Goal: Information Seeking & Learning: Find specific fact

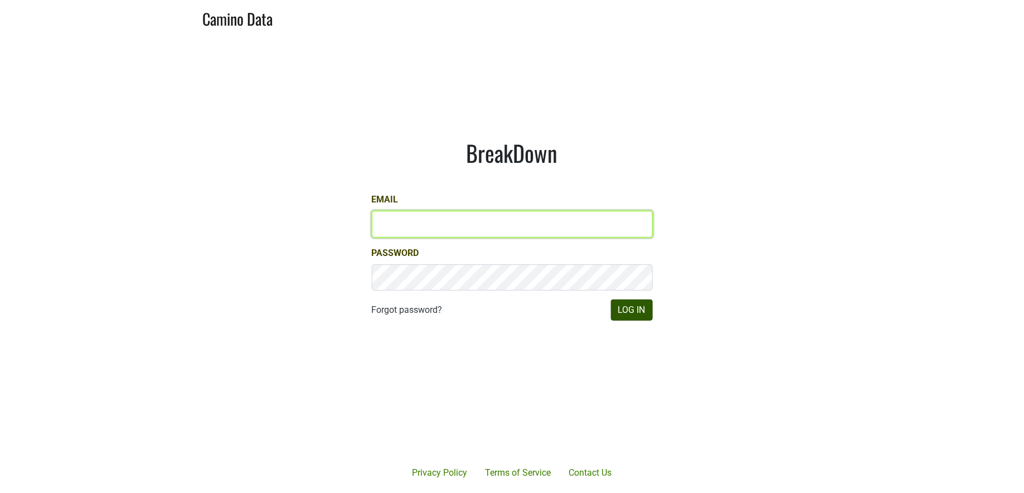
type input "jill@matthiasson.com"
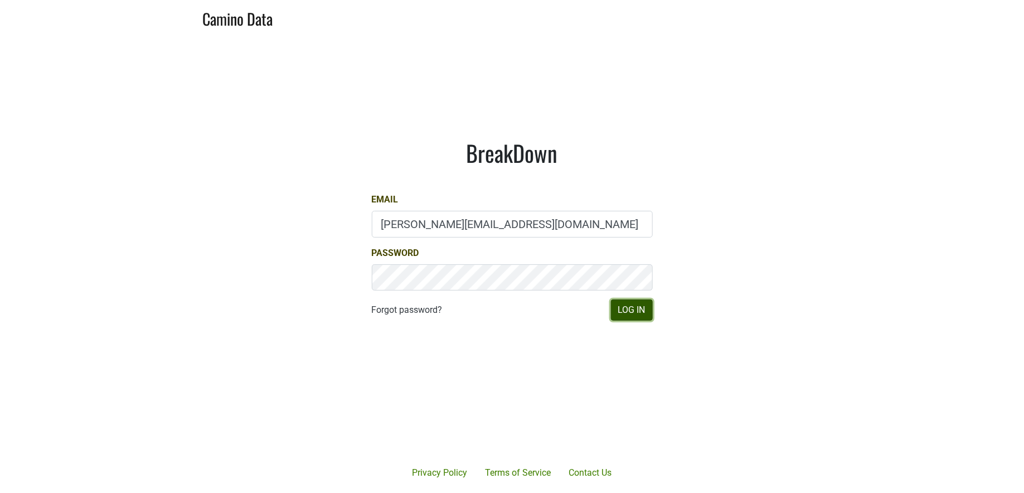
click at [641, 313] on button "Log In" at bounding box center [632, 309] width 42 height 21
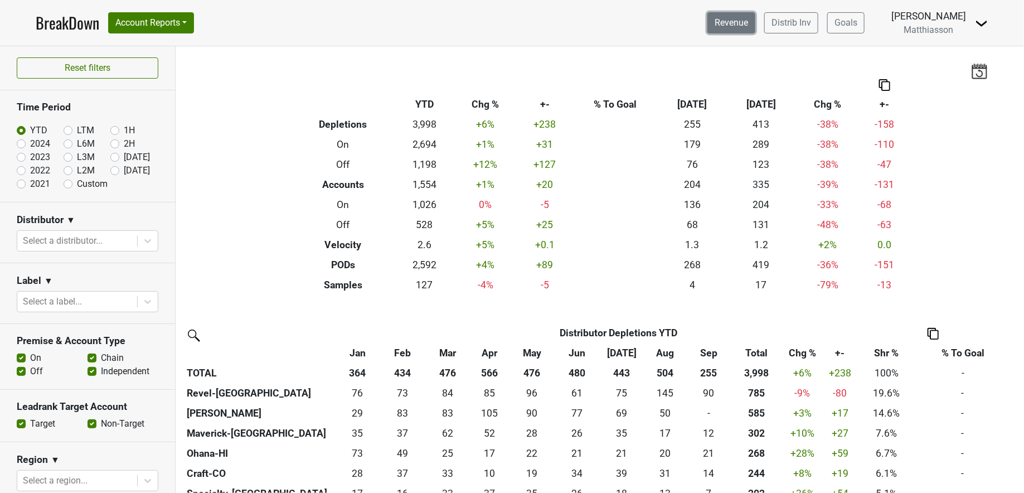
click at [733, 28] on link "Revenue" at bounding box center [731, 22] width 48 height 21
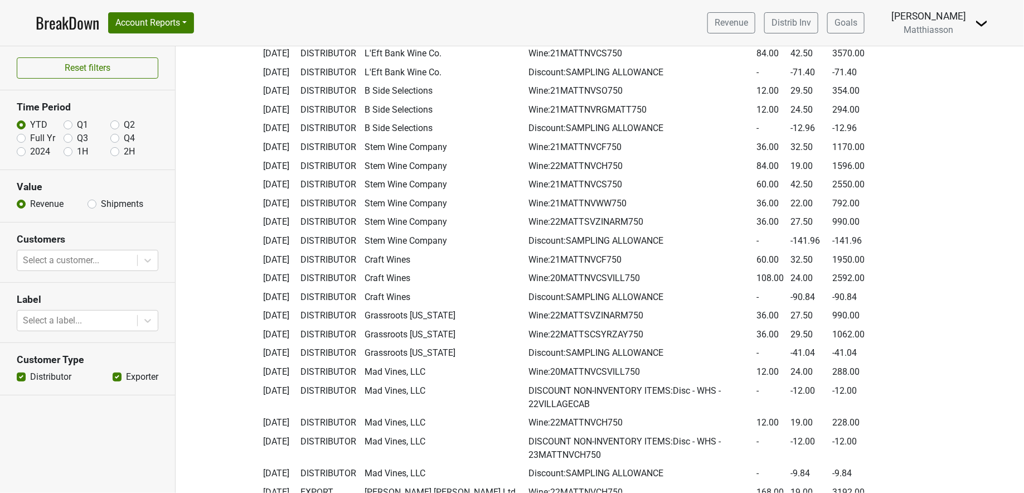
scroll to position [3286, 0]
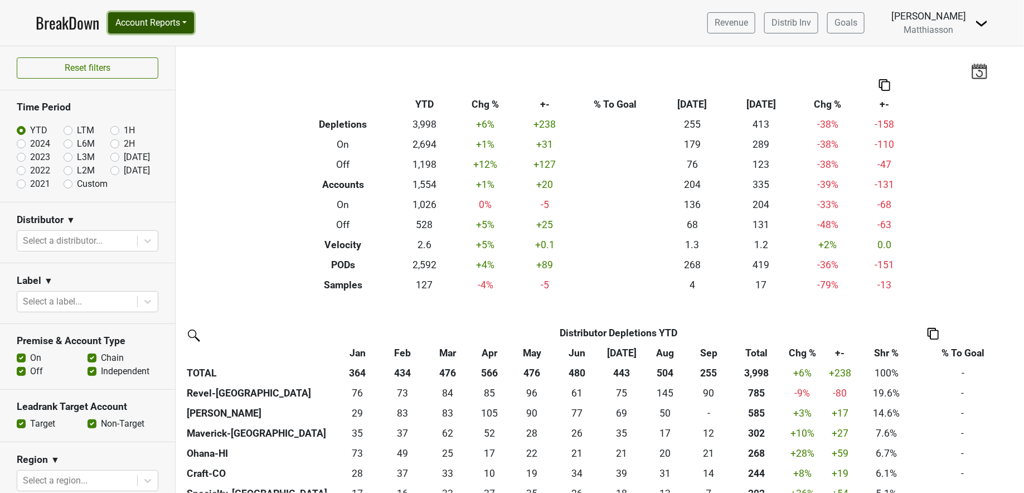
click at [167, 26] on button "Account Reports" at bounding box center [151, 22] width 86 height 21
click at [169, 45] on link "SuperRanker" at bounding box center [158, 49] width 99 height 18
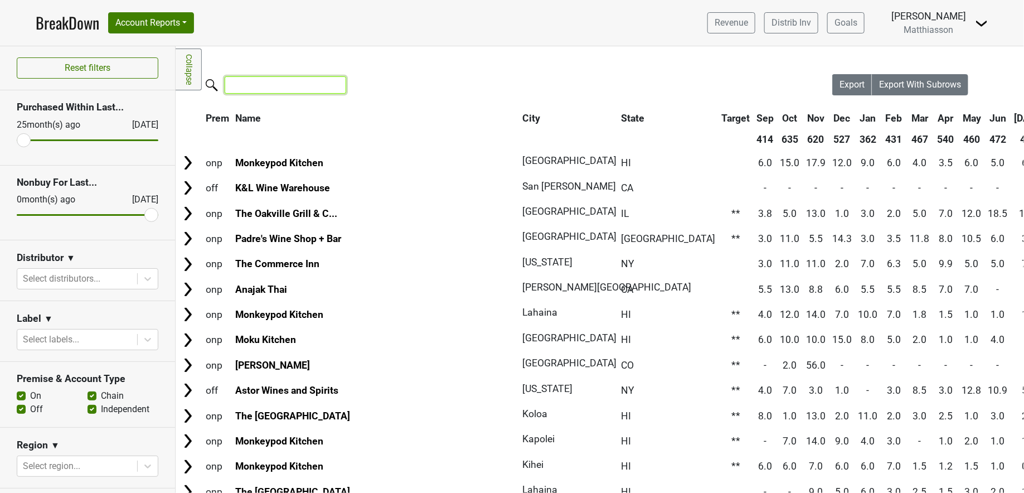
click at [255, 84] on input "search" at bounding box center [285, 84] width 121 height 17
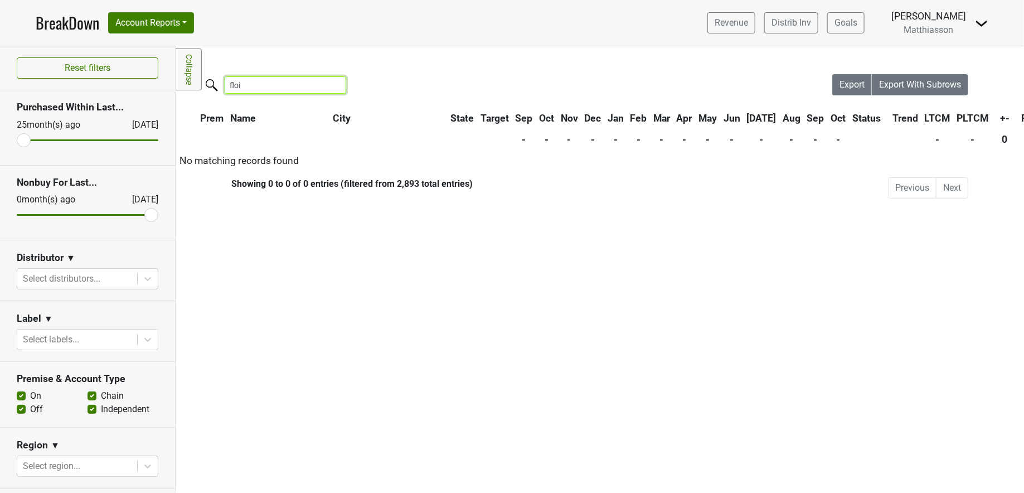
type input "flo"
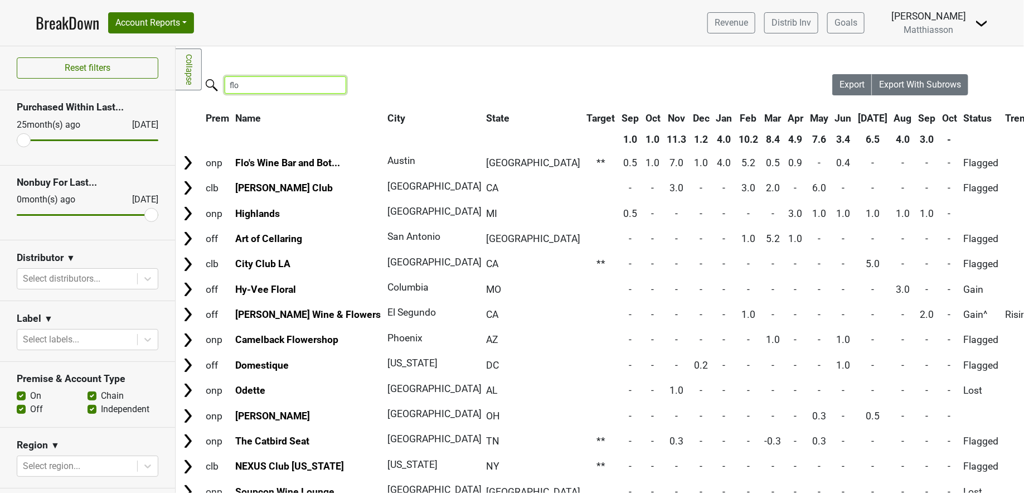
click at [264, 87] on input "flo" at bounding box center [285, 84] width 121 height 17
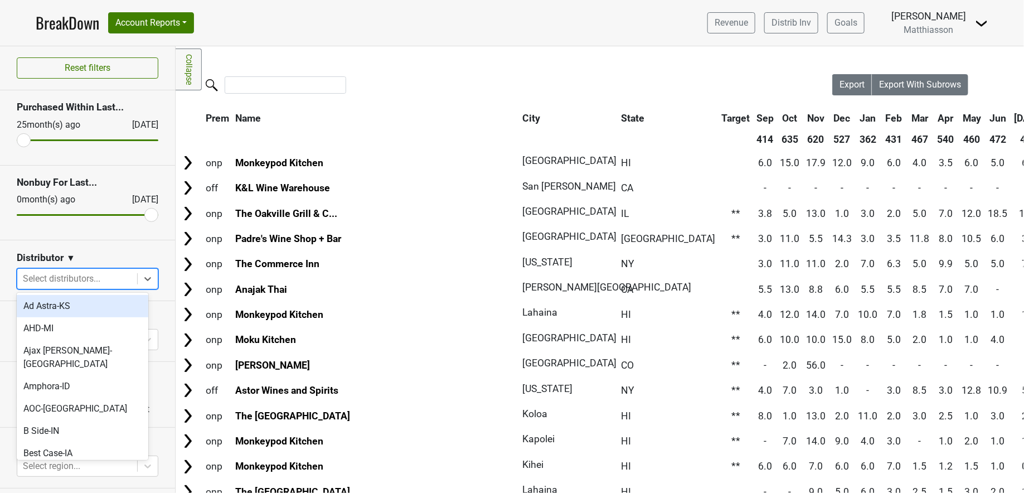
click at [120, 276] on div at bounding box center [77, 279] width 109 height 16
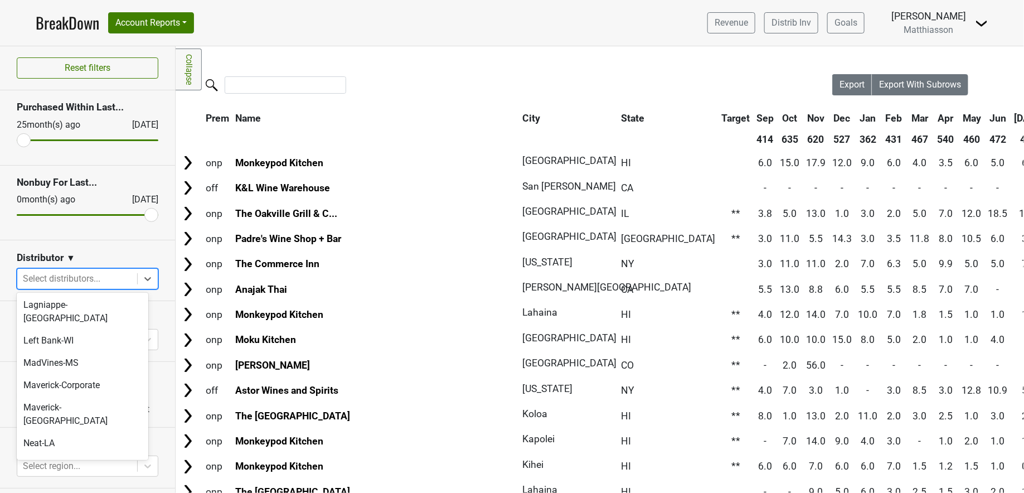
scroll to position [256, 0]
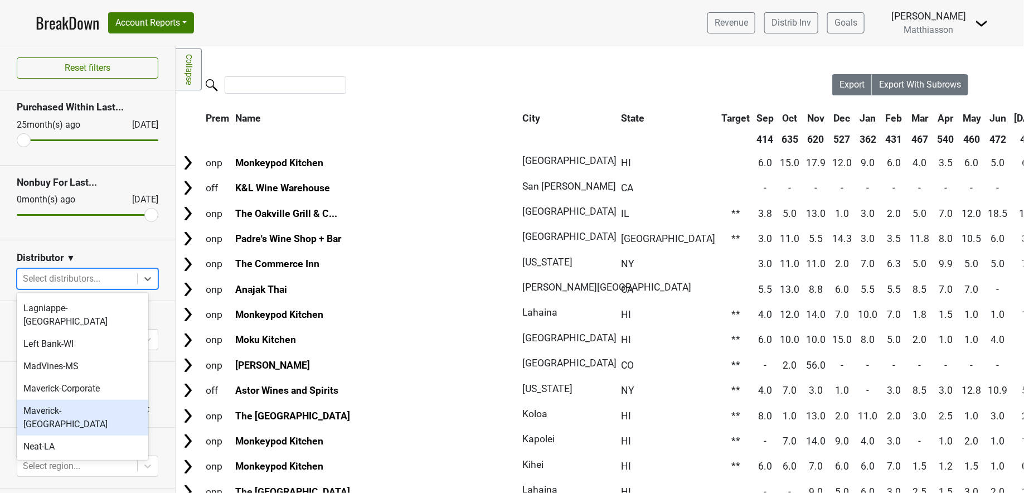
click at [101, 400] on div "Maverick-[GEOGRAPHIC_DATA]" at bounding box center [83, 418] width 132 height 36
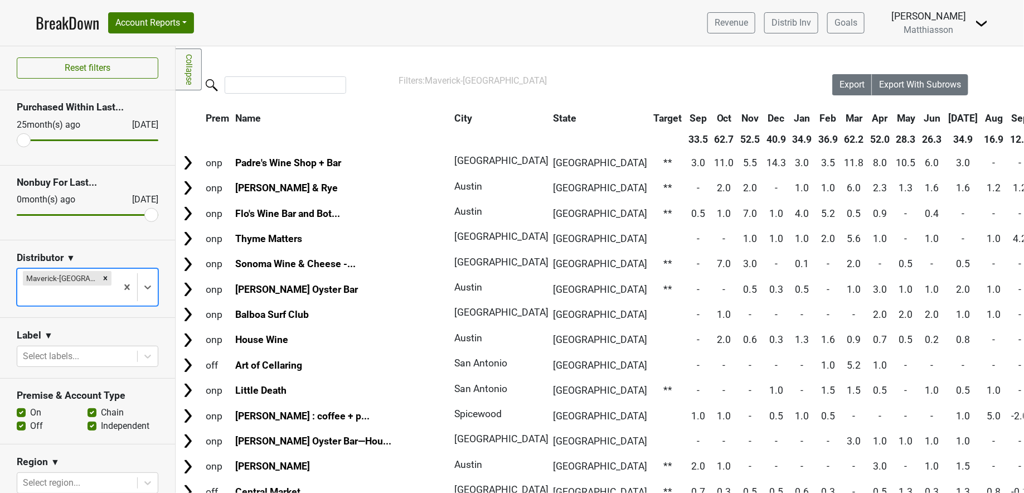
click at [1007, 117] on th "Sep" at bounding box center [1019, 118] width 25 height 20
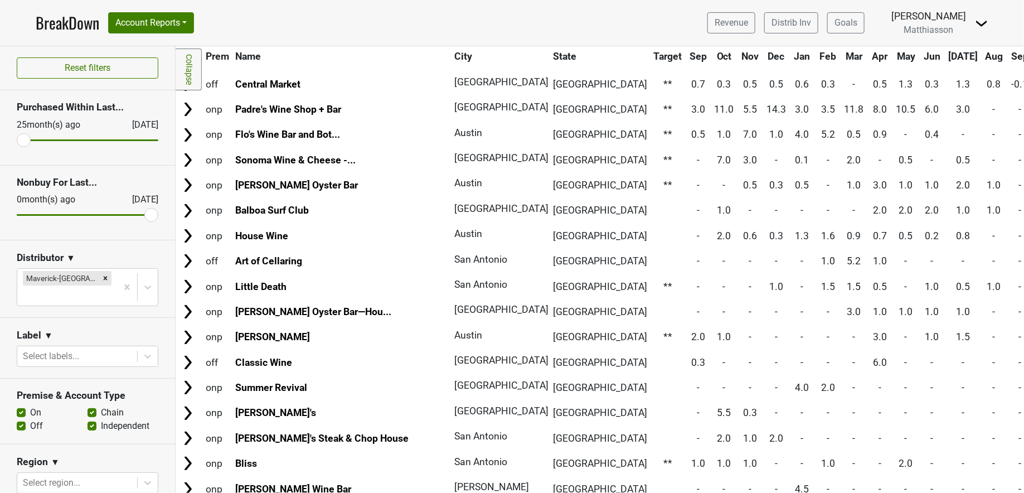
scroll to position [0, 0]
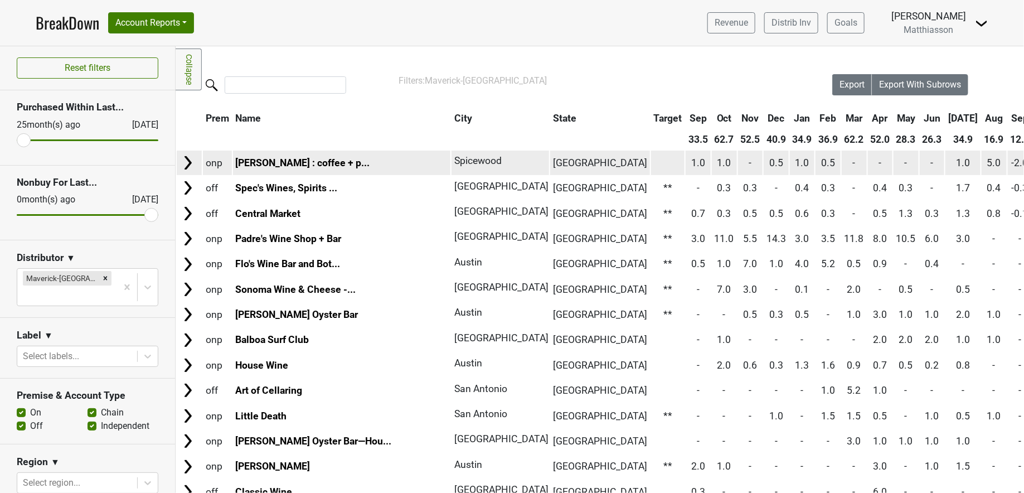
click at [186, 167] on img at bounding box center [187, 162] width 17 height 17
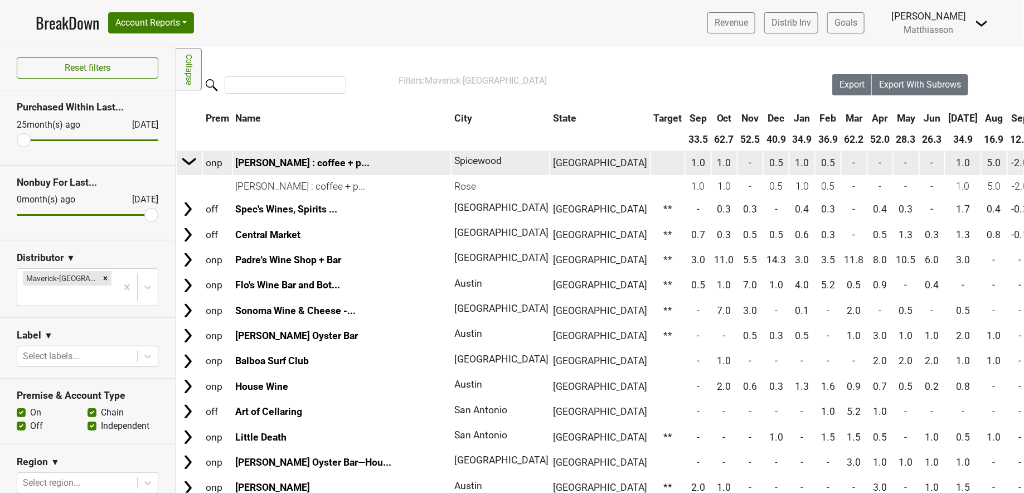
click at [186, 167] on img at bounding box center [189, 161] width 17 height 17
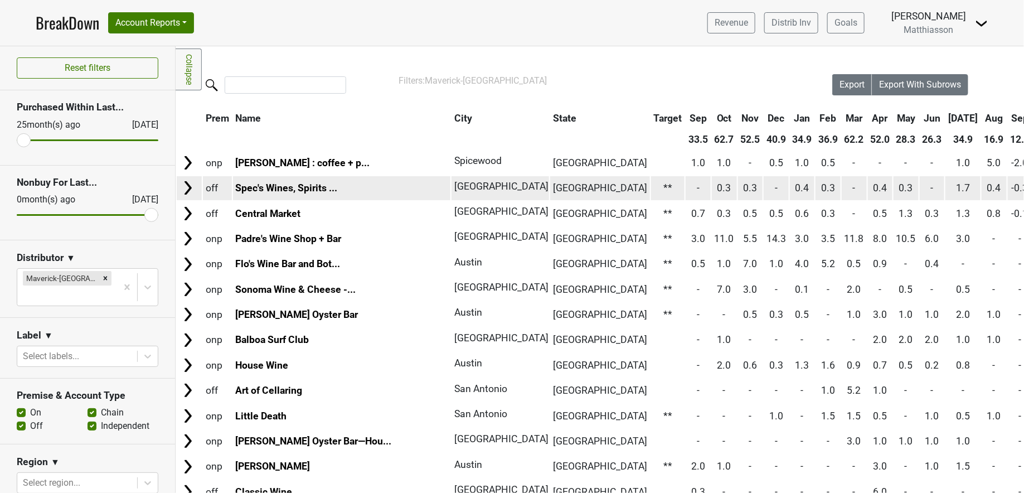
click at [191, 177] on td at bounding box center [189, 188] width 25 height 24
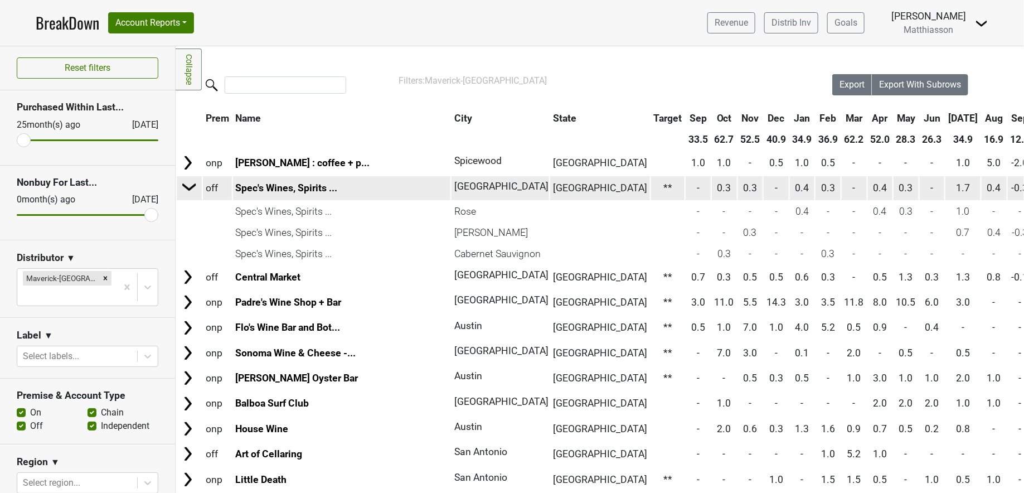
click at [191, 177] on td at bounding box center [189, 188] width 24 height 25
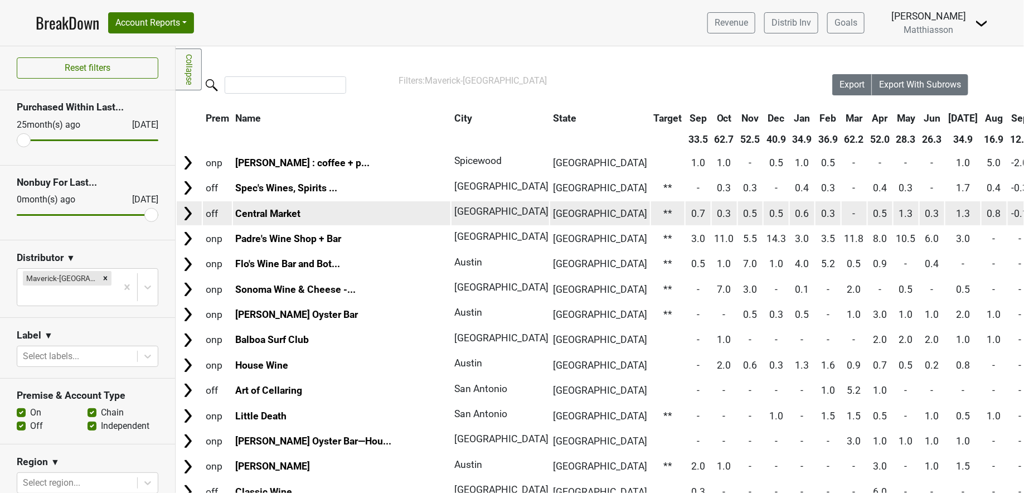
click at [191, 212] on img at bounding box center [187, 213] width 17 height 17
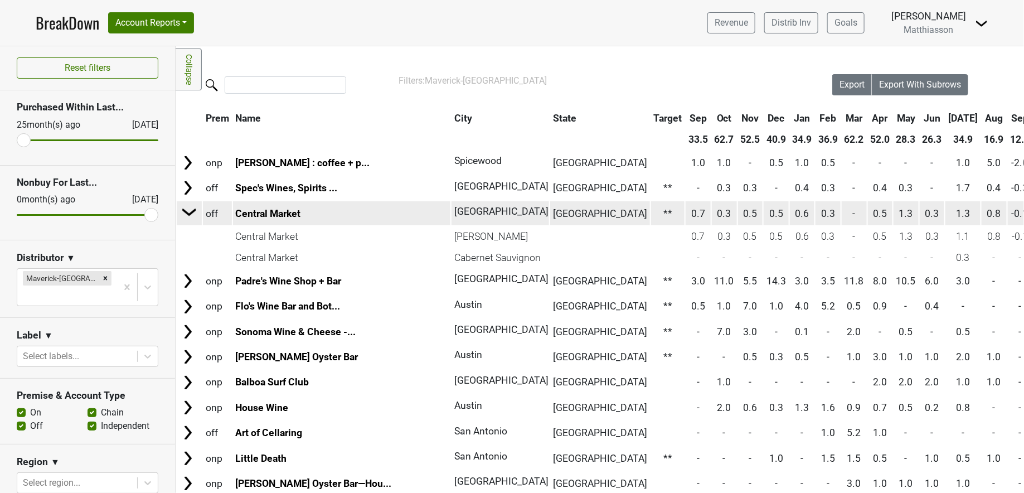
click at [190, 212] on img at bounding box center [189, 211] width 17 height 17
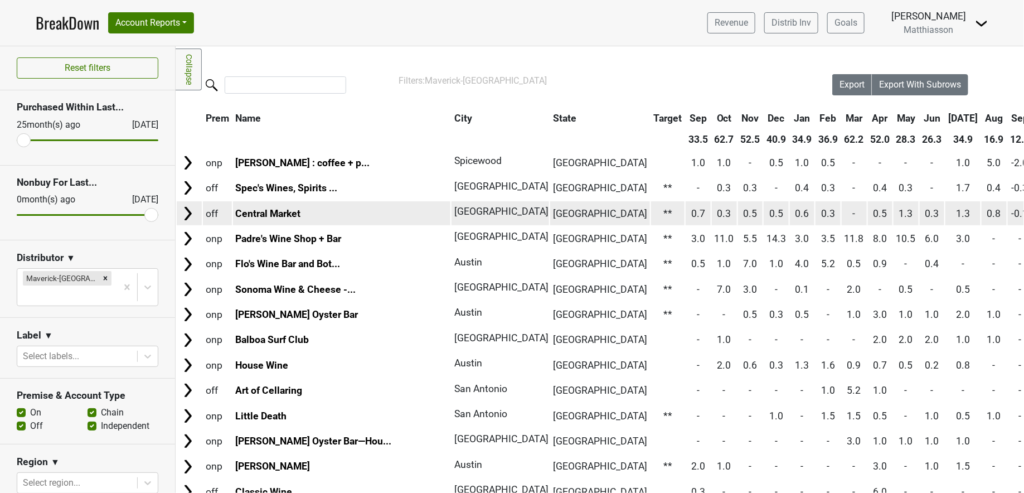
click at [190, 212] on img at bounding box center [187, 213] width 17 height 17
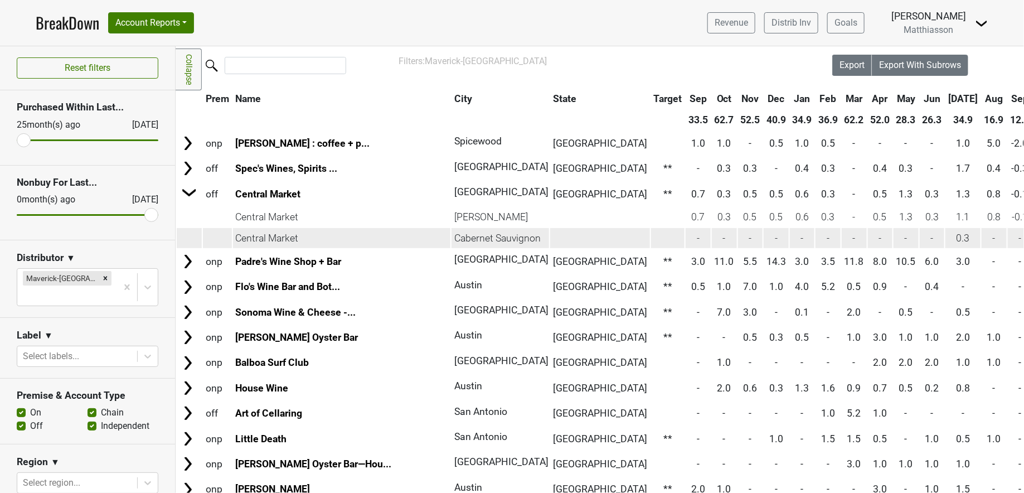
scroll to position [22, 0]
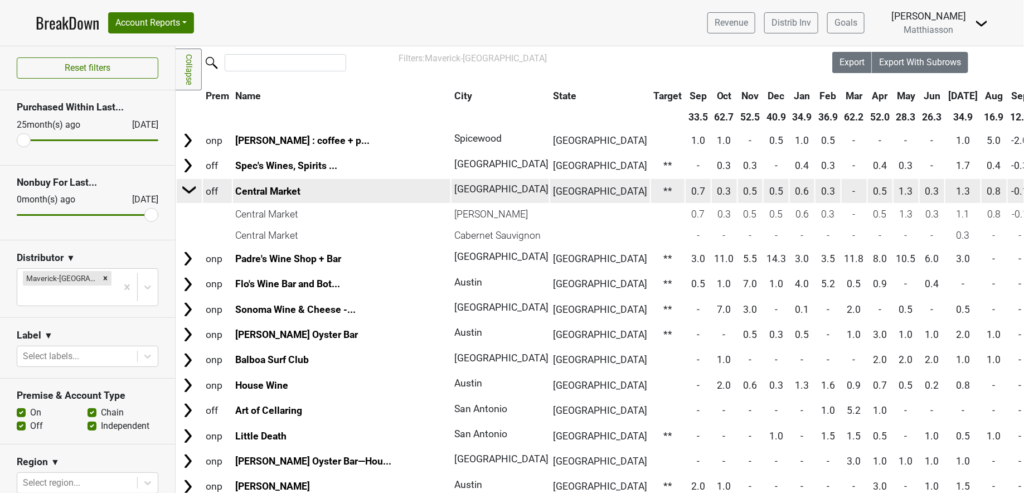
click at [187, 192] on img at bounding box center [189, 189] width 17 height 17
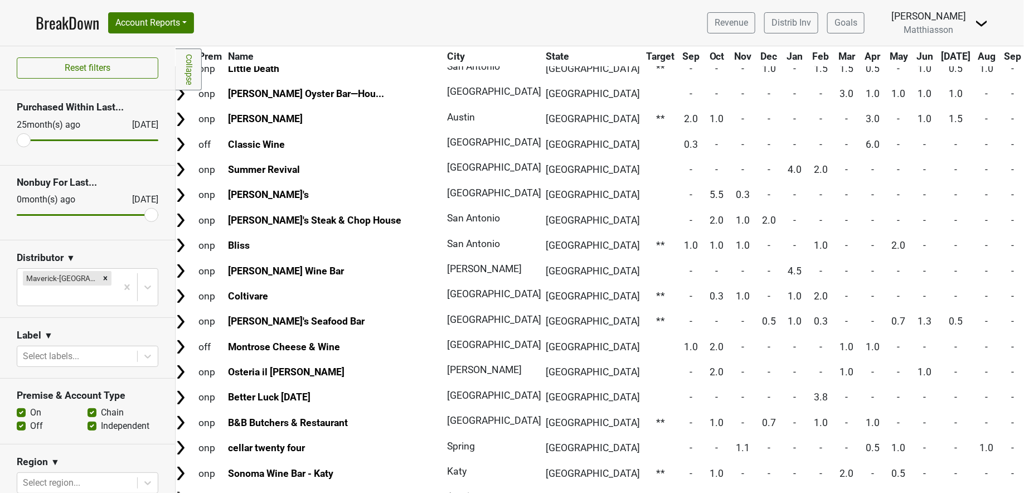
scroll to position [223, 7]
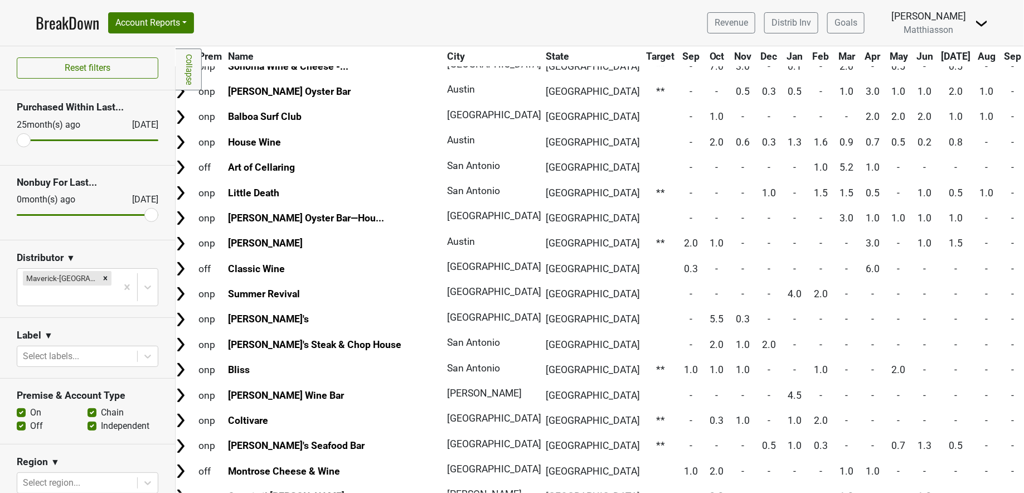
click at [444, 48] on th "City" at bounding box center [490, 56] width 92 height 20
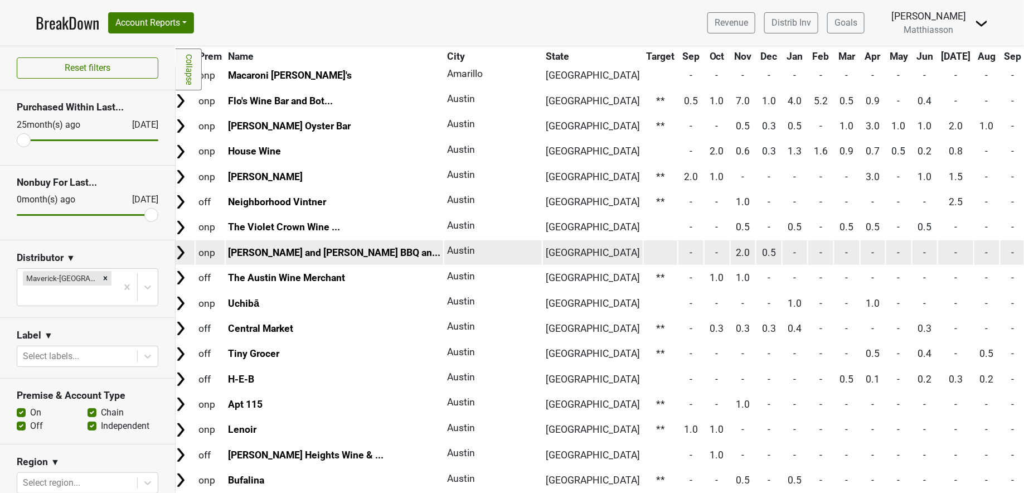
scroll to position [0, 7]
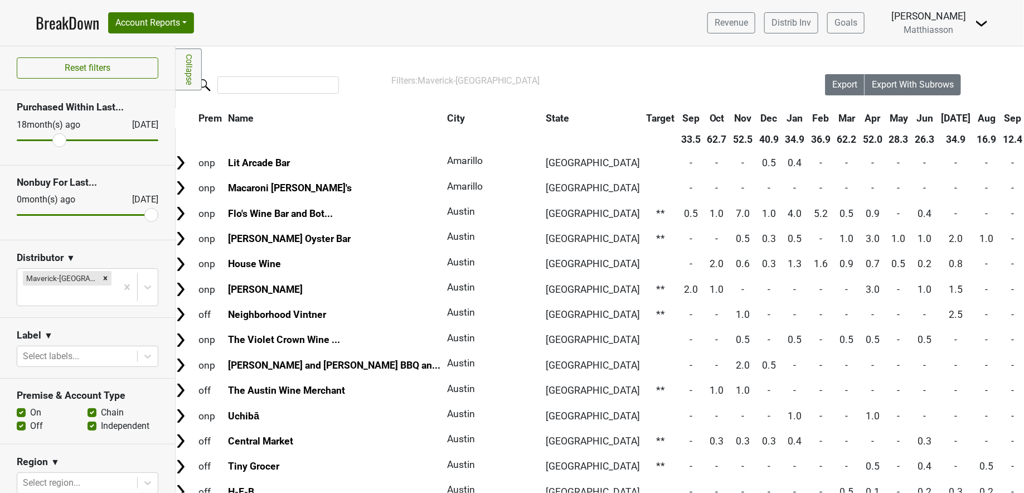
drag, startPoint x: 22, startPoint y: 138, endPoint x: 59, endPoint y: 135, distance: 36.3
click at [59, 139] on input "range" at bounding box center [88, 140] width 142 height 2
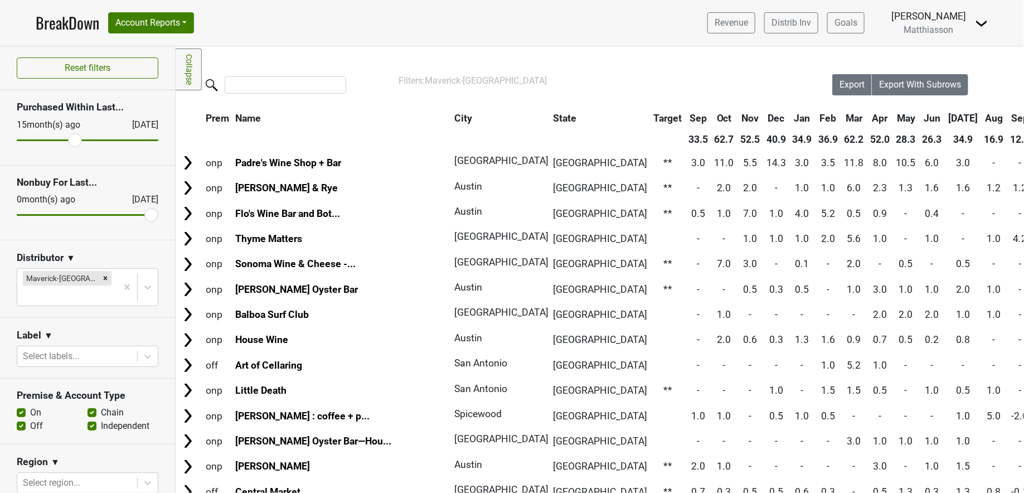
drag, startPoint x: 61, startPoint y: 136, endPoint x: 71, endPoint y: 137, distance: 10.0
type input "15"
click at [71, 139] on input "range" at bounding box center [88, 140] width 142 height 2
drag, startPoint x: 138, startPoint y: 213, endPoint x: 124, endPoint y: 213, distance: 14.5
click at [124, 213] on div "Reset filters Purchased Within Last... 15 month(s) ago Oct '25 Nonbuy For Last.…" at bounding box center [88, 269] width 176 height 446
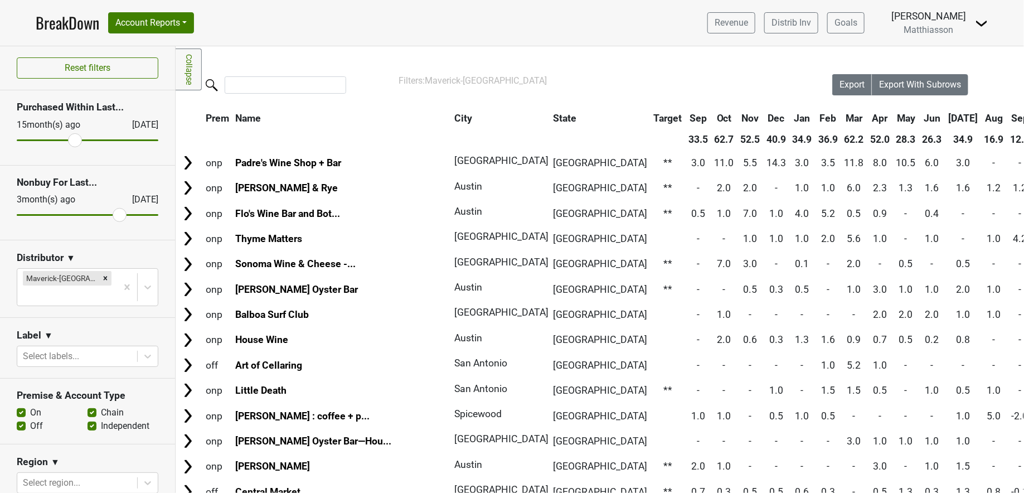
drag, startPoint x: 142, startPoint y: 216, endPoint x: 115, endPoint y: 214, distance: 26.8
type input "3"
click at [115, 214] on input "range" at bounding box center [88, 215] width 142 height 2
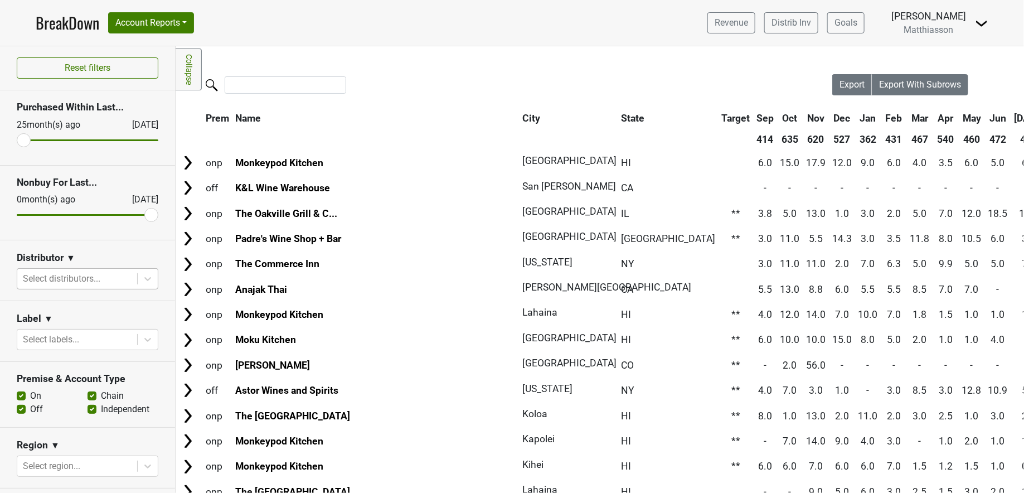
click at [92, 279] on div at bounding box center [77, 279] width 109 height 16
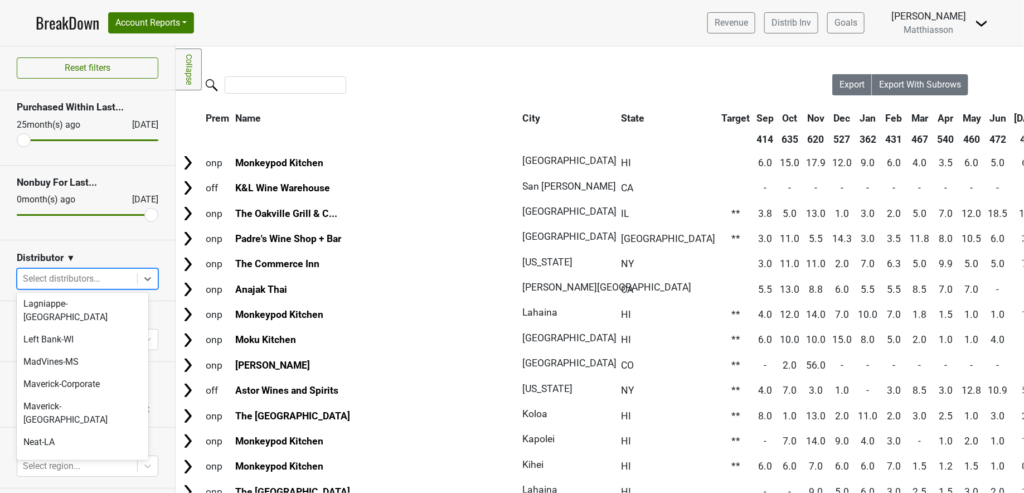
scroll to position [260, 0]
click at [99, 396] on div "Maverick-[GEOGRAPHIC_DATA]" at bounding box center [83, 414] width 132 height 36
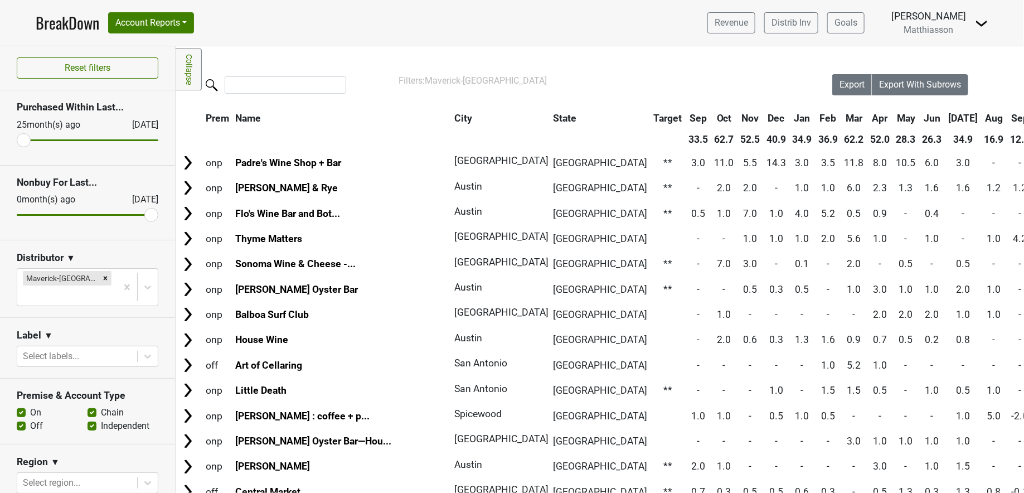
click at [451, 118] on th "City" at bounding box center [497, 118] width 92 height 20
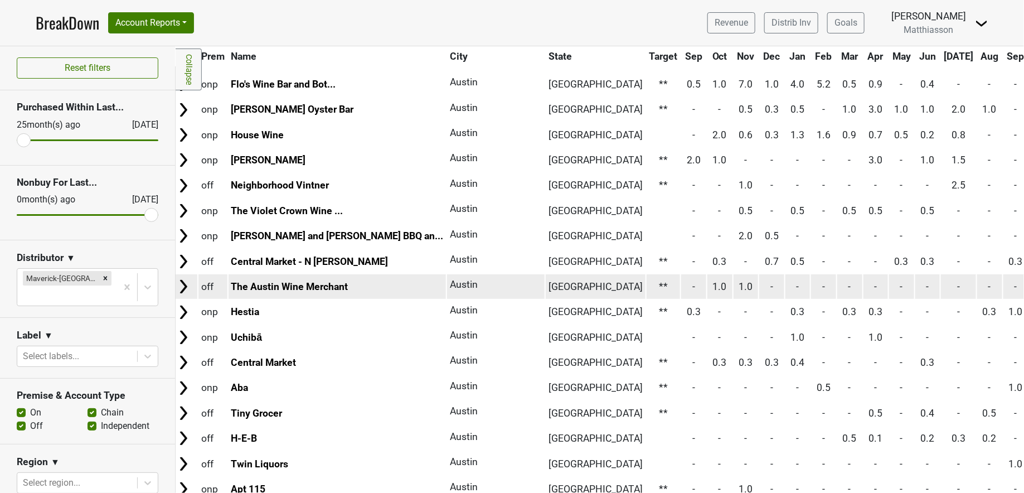
scroll to position [165, 4]
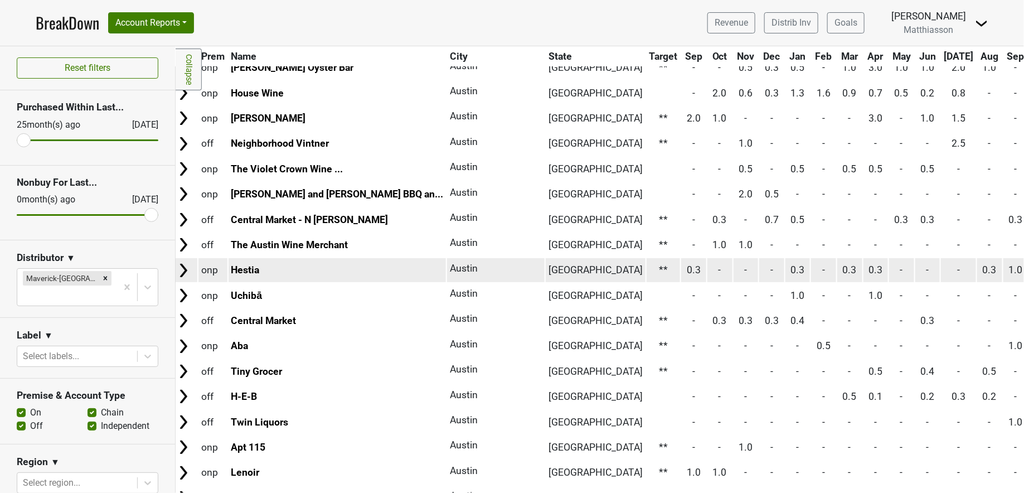
click at [447, 294] on td "Austin" at bounding box center [496, 295] width 98 height 24
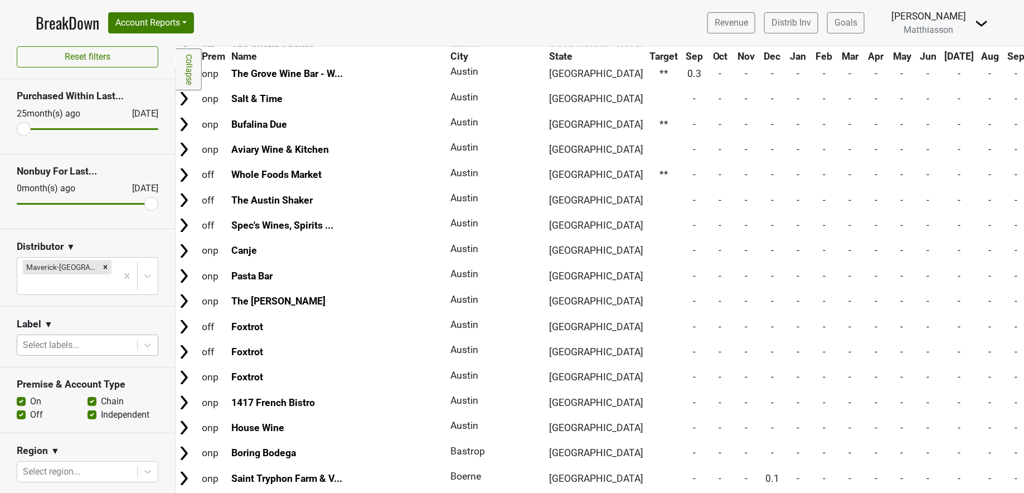
scroll to position [14, 0]
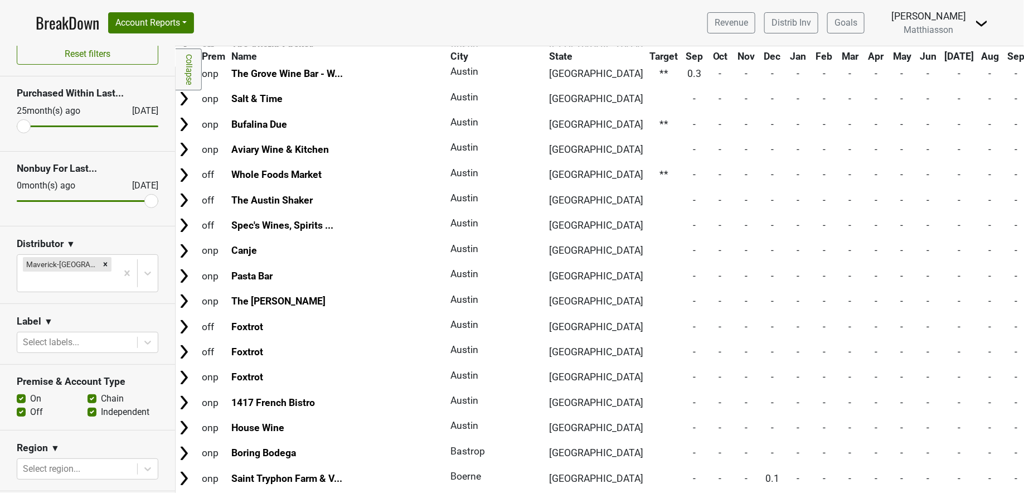
click at [30, 405] on label "Off" at bounding box center [36, 411] width 13 height 13
click at [21, 405] on input "Off" at bounding box center [21, 410] width 9 height 11
checkbox input "false"
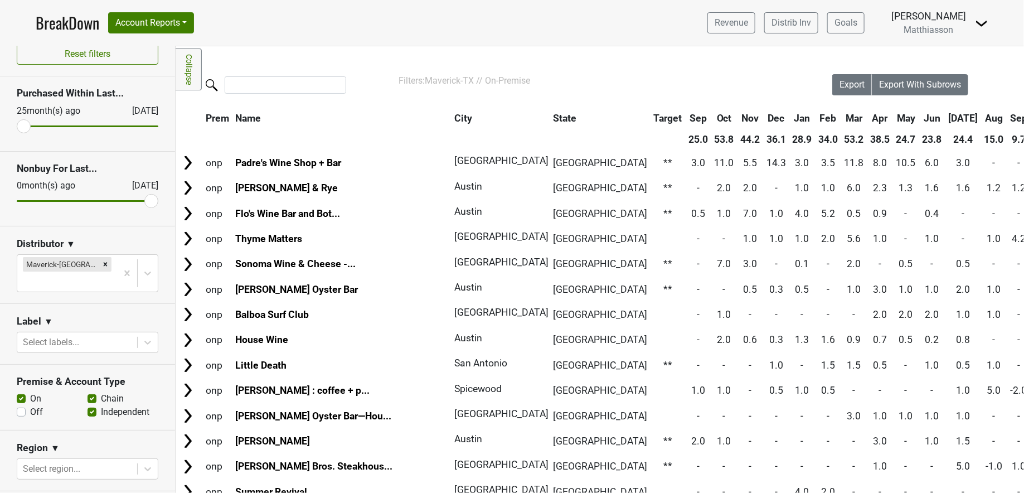
click at [101, 392] on label "Chain" at bounding box center [112, 398] width 23 height 13
click at [87, 392] on input "Chain" at bounding box center [91, 397] width 9 height 11
checkbox input "false"
click at [101, 405] on label "Independent" at bounding box center [125, 411] width 48 height 13
click at [87, 405] on input "Independent" at bounding box center [91, 410] width 9 height 11
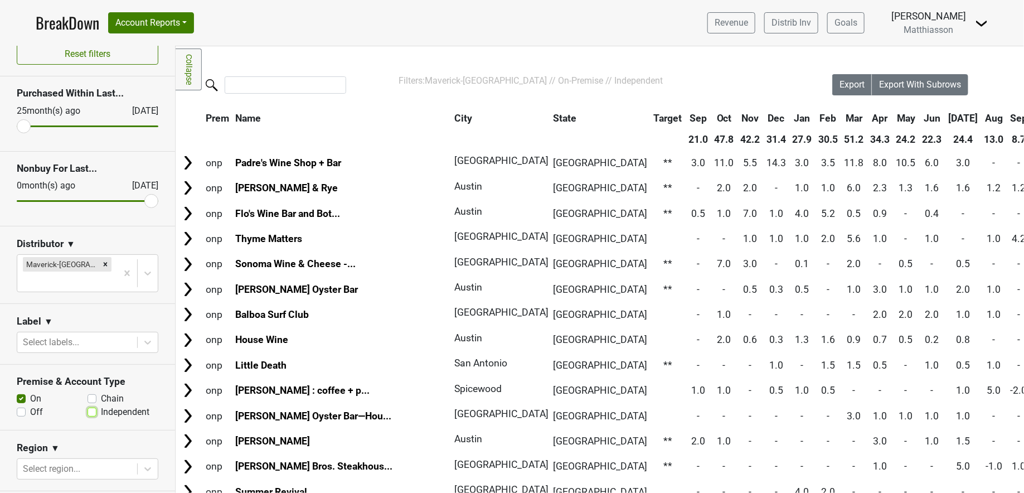
checkbox input "false"
click at [451, 115] on th "City" at bounding box center [497, 118] width 92 height 20
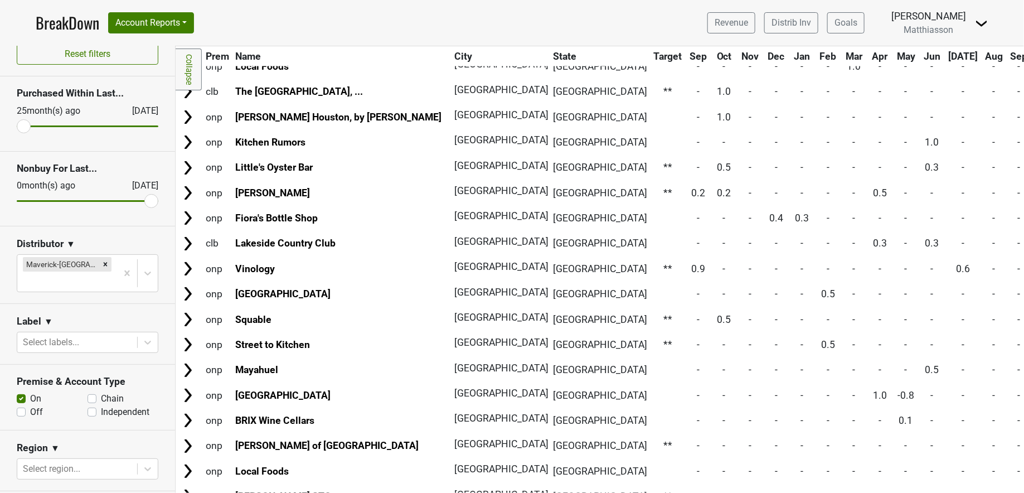
scroll to position [2903, 0]
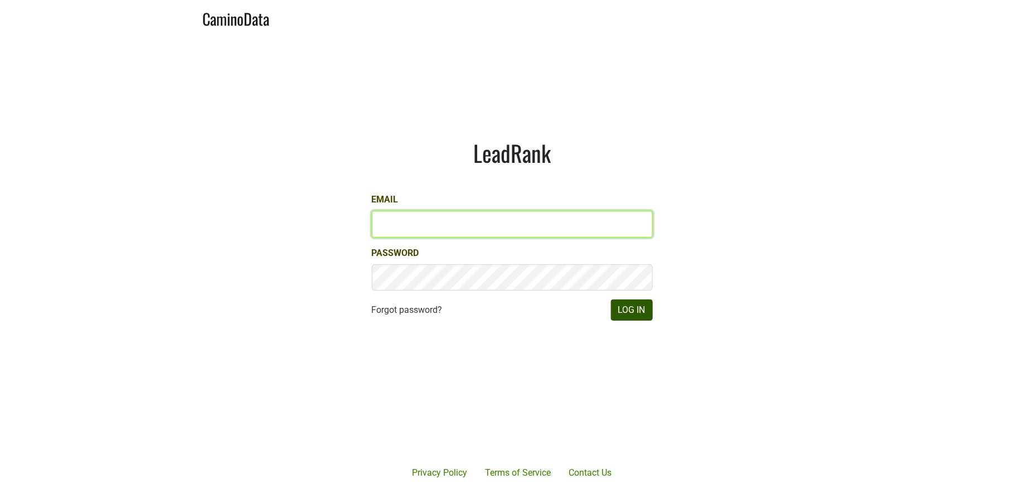
type input "jill@matthiasson.com"
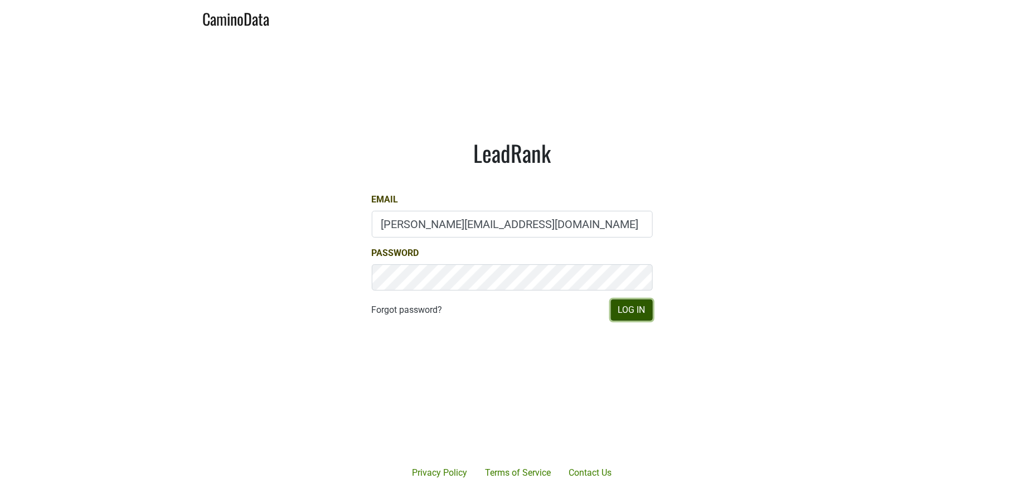
click at [642, 308] on button "Log In" at bounding box center [632, 309] width 42 height 21
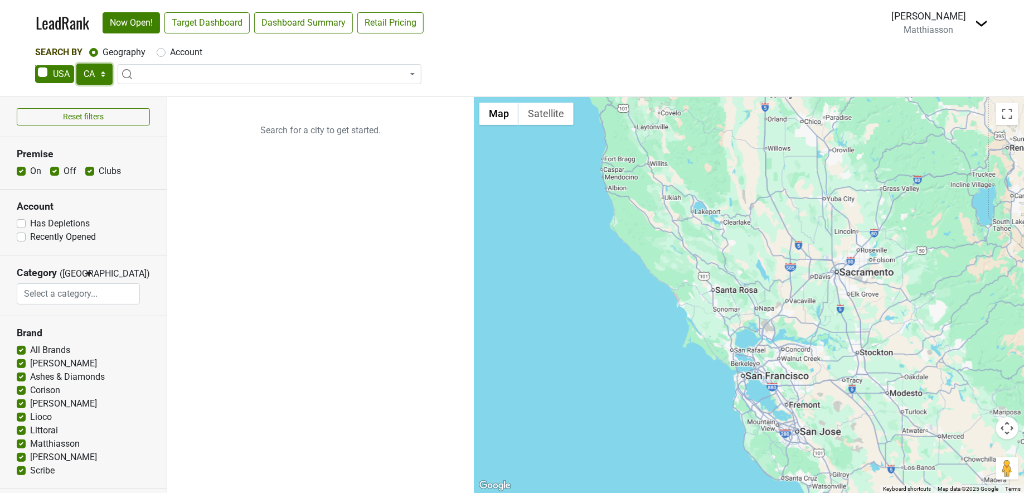
click at [102, 76] on select "AK AL AR AZ CA CO CT DC DE FL [GEOGRAPHIC_DATA] HI IA ID IL IN KS [GEOGRAPHIC_D…" at bounding box center [94, 74] width 36 height 21
select select "[GEOGRAPHIC_DATA]"
click at [76, 64] on select "AK AL AR AZ CA CO CT DC DE FL [GEOGRAPHIC_DATA] HI IA ID IL IN KS [GEOGRAPHIC_D…" at bounding box center [94, 74] width 36 height 21
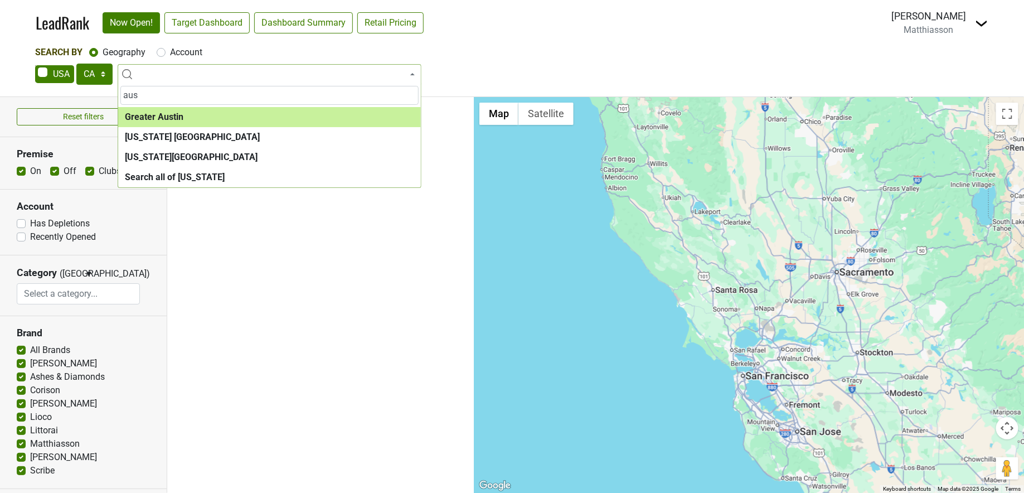
type input "aus"
select select "1253"
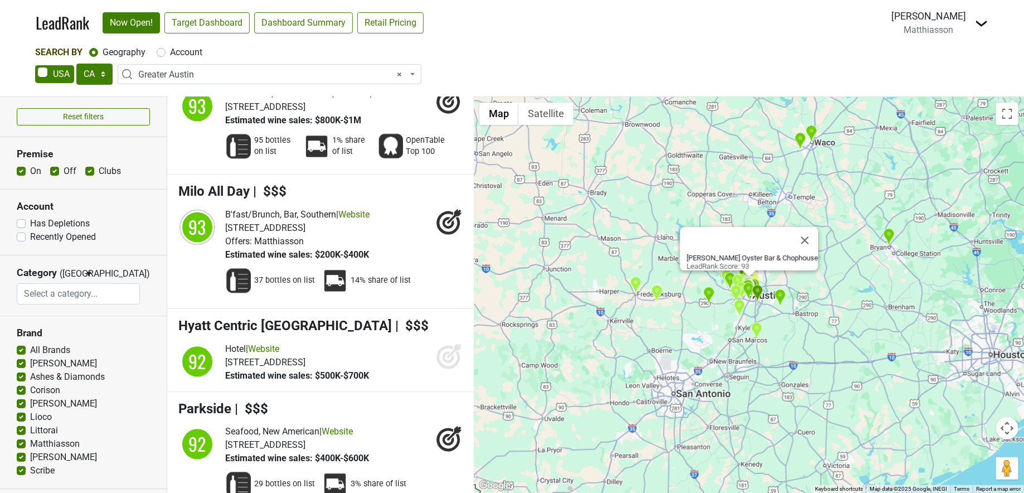
scroll to position [3204, 0]
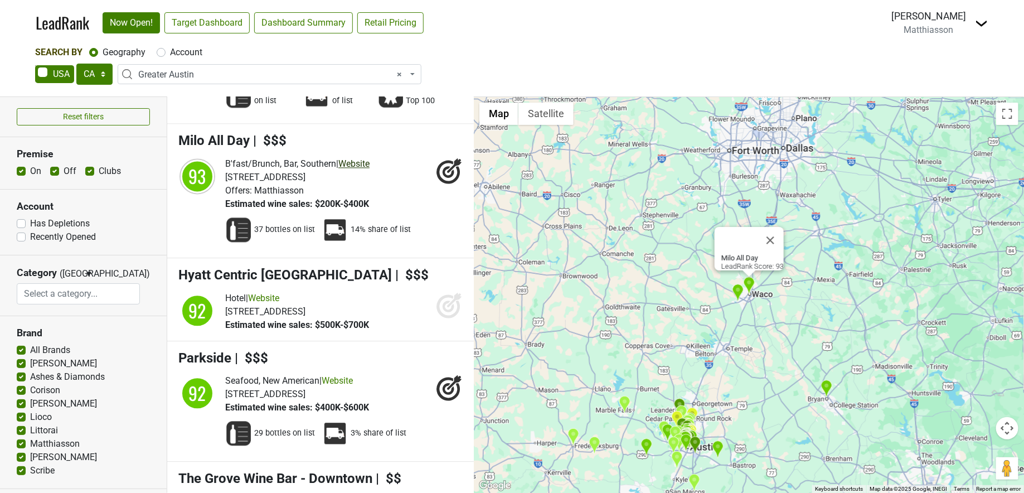
click at [367, 169] on link "Website" at bounding box center [353, 163] width 31 height 11
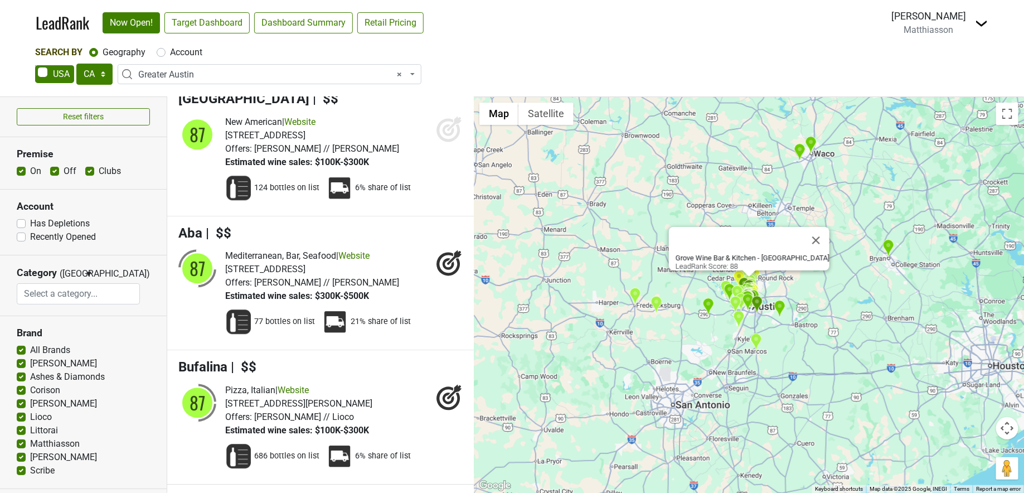
scroll to position [7555, 0]
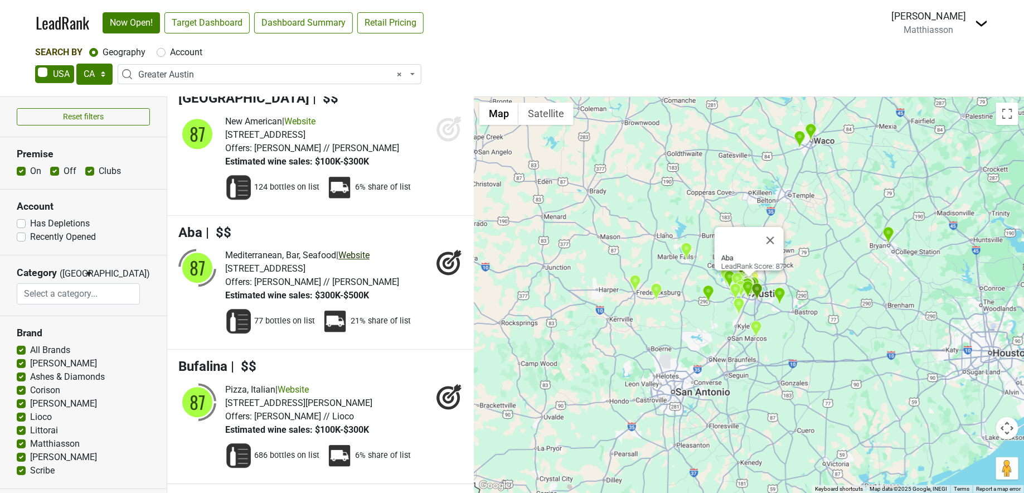
click at [369, 250] on link "Website" at bounding box center [353, 255] width 31 height 11
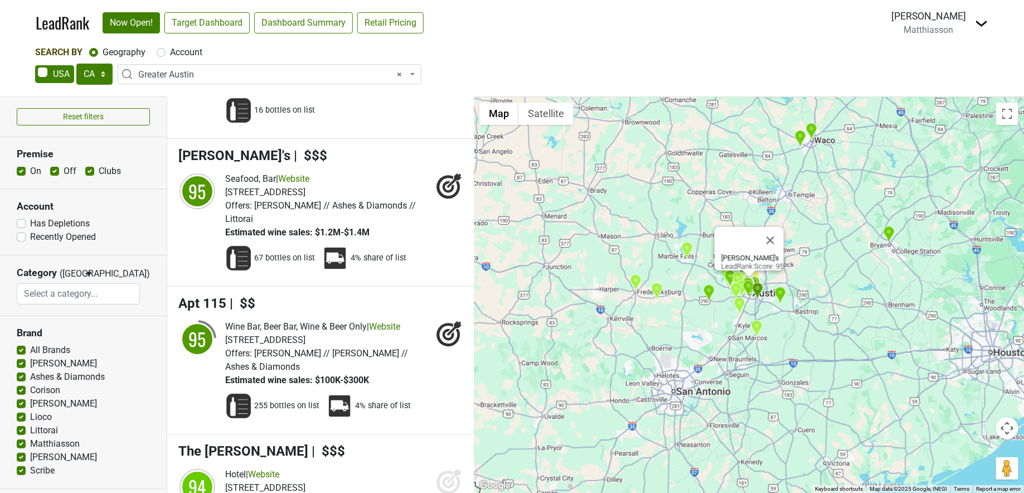
scroll to position [1908, 0]
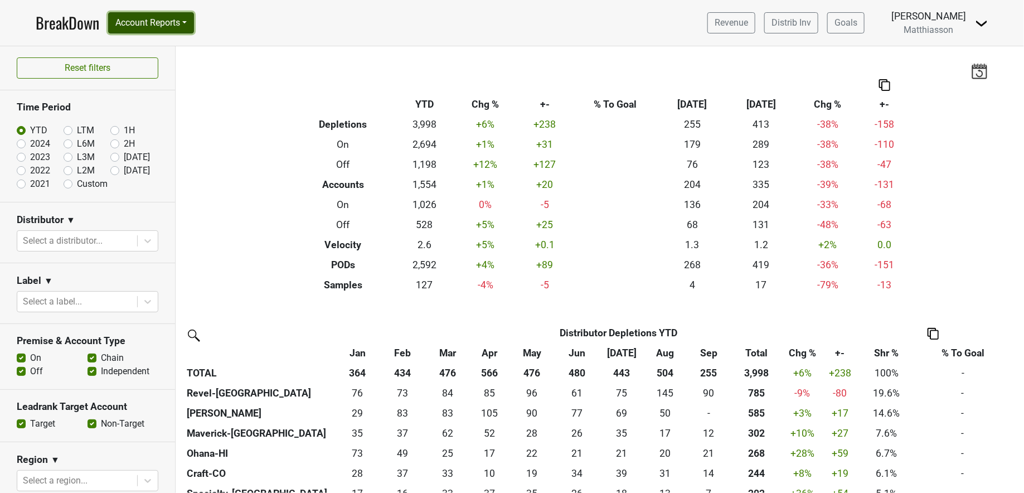
click at [165, 23] on button "Account Reports" at bounding box center [151, 22] width 86 height 21
click at [160, 53] on link "SuperRanker" at bounding box center [158, 49] width 99 height 18
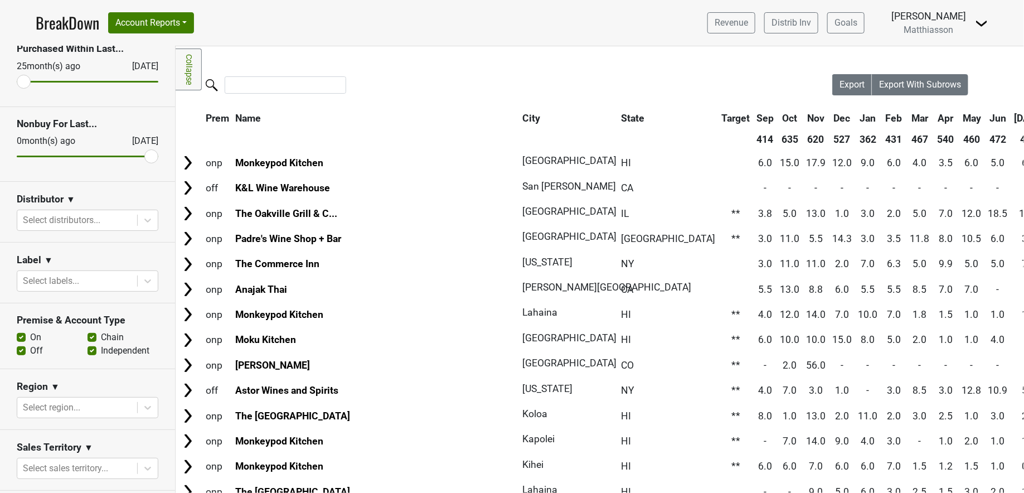
scroll to position [39, 0]
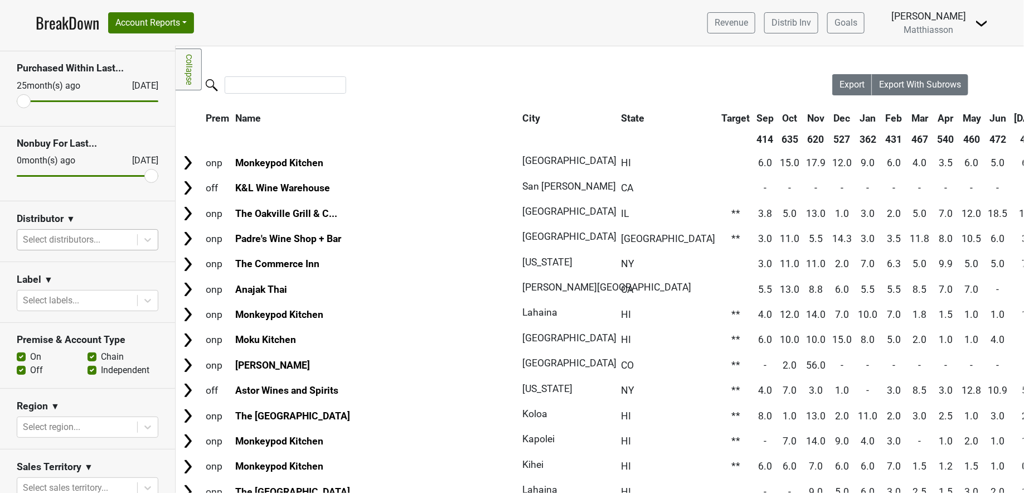
click at [90, 240] on div at bounding box center [77, 240] width 109 height 16
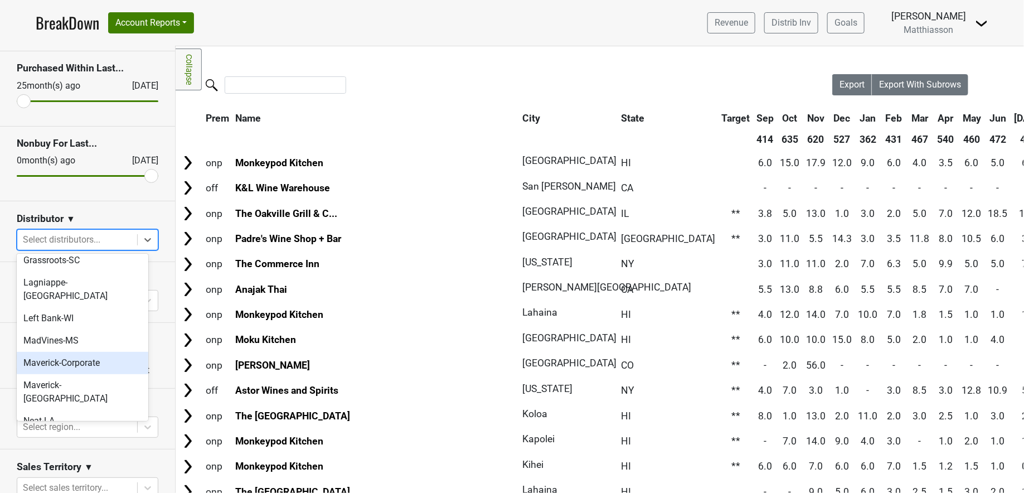
scroll to position [242, 0]
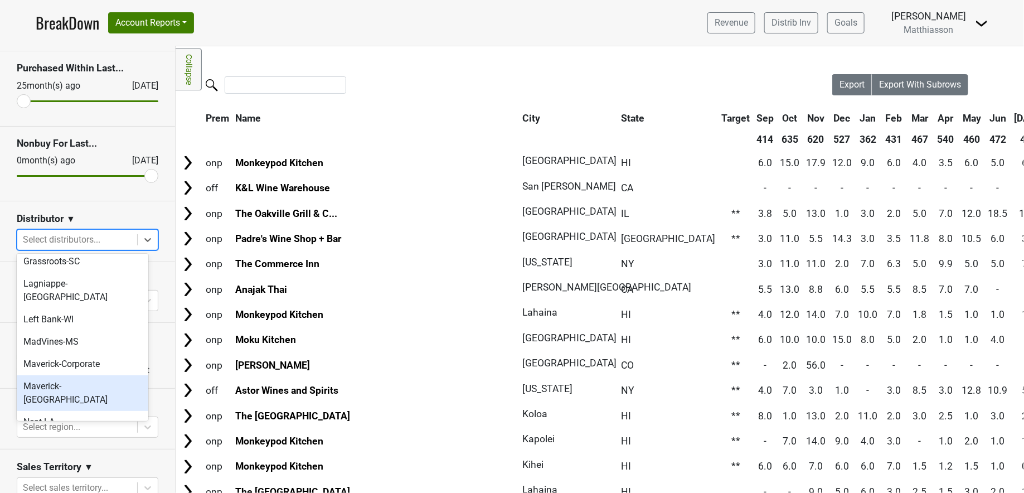
click at [103, 375] on div "Maverick-[GEOGRAPHIC_DATA]" at bounding box center [83, 393] width 132 height 36
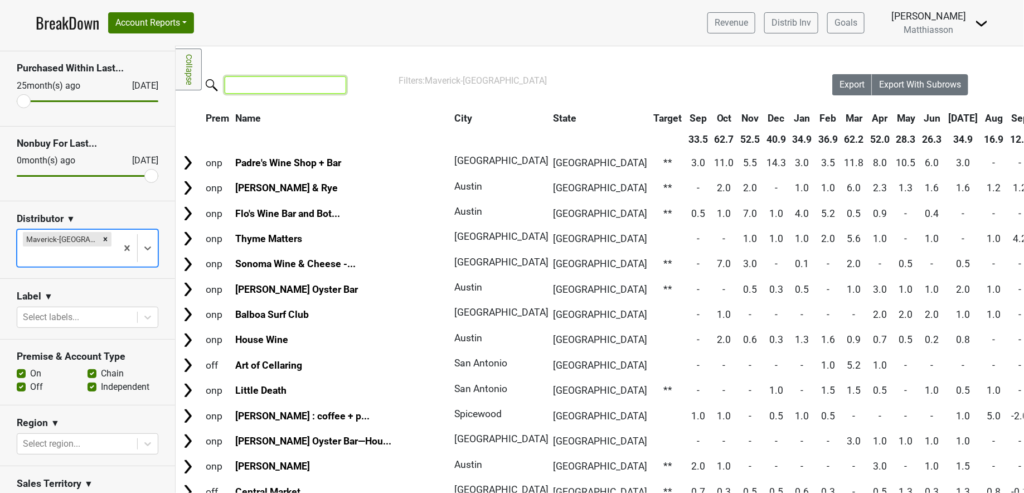
click at [292, 91] on input "search" at bounding box center [285, 84] width 121 height 17
type input "f"
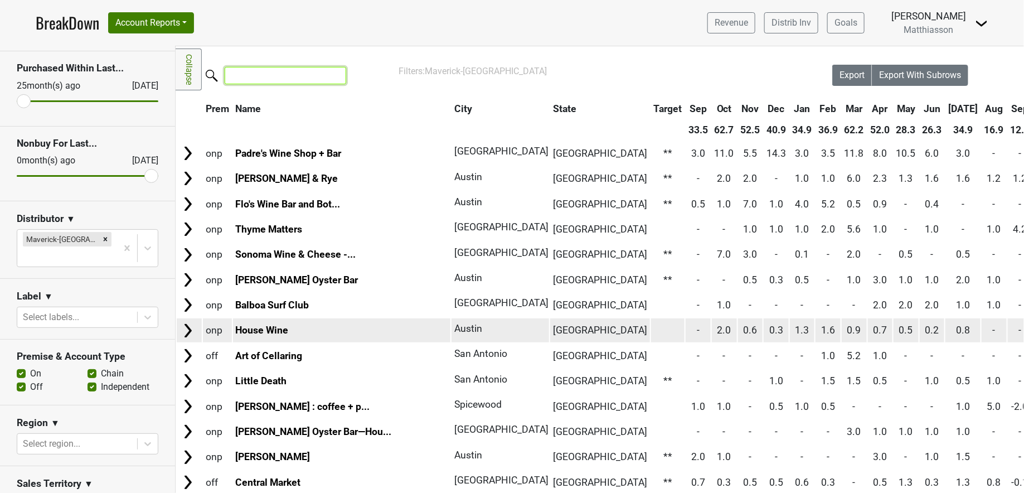
scroll to position [12, 0]
